Goal: Navigation & Orientation: Go to known website

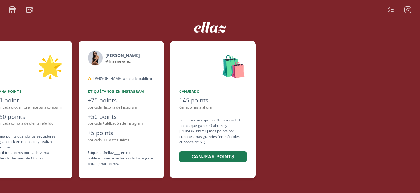
scroll to position [0, 366]
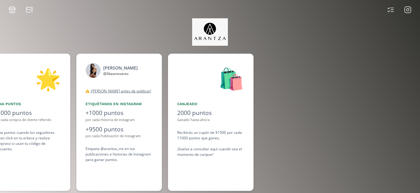
scroll to position [0, 458]
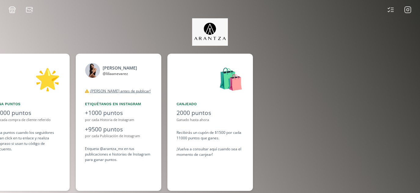
click at [409, 7] on rect at bounding box center [408, 10] width 6 height 6
